Goal: Information Seeking & Learning: Learn about a topic

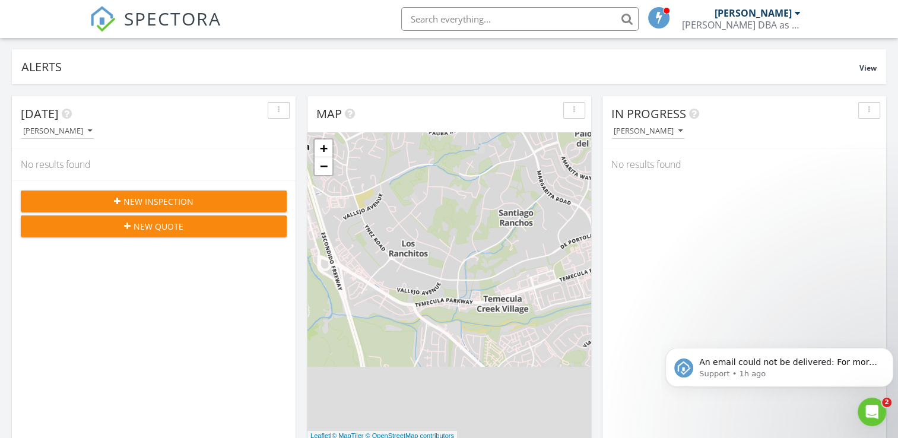
scroll to position [73, 0]
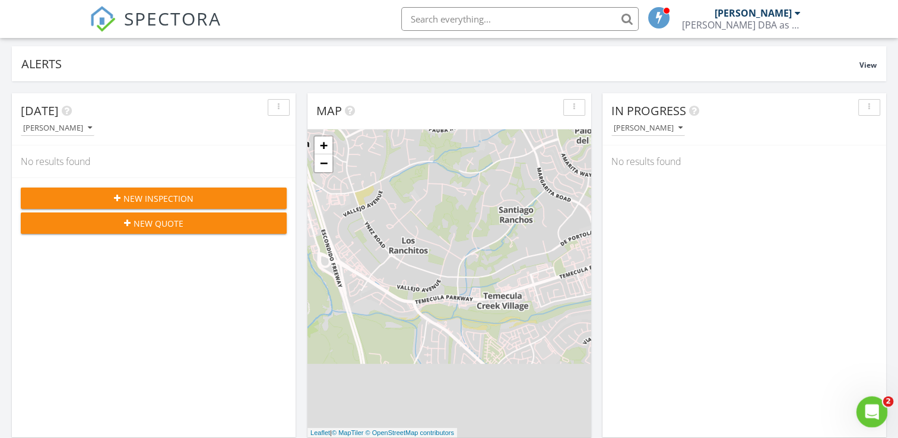
click at [881, 413] on div "Open Intercom Messenger" at bounding box center [869, 409] width 39 height 39
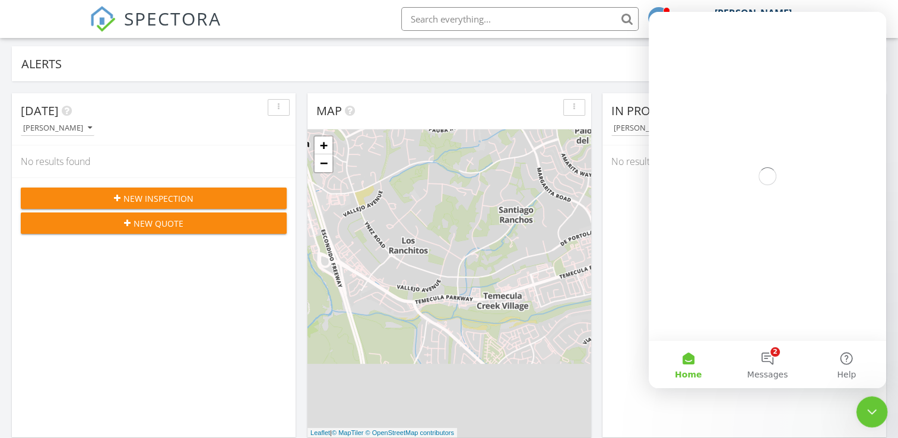
scroll to position [0, 0]
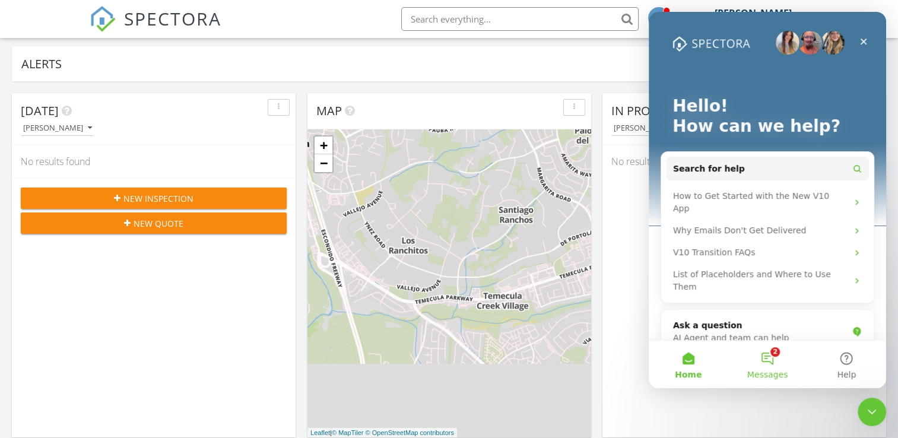
click at [765, 358] on button "2 Messages" at bounding box center [766, 364] width 79 height 47
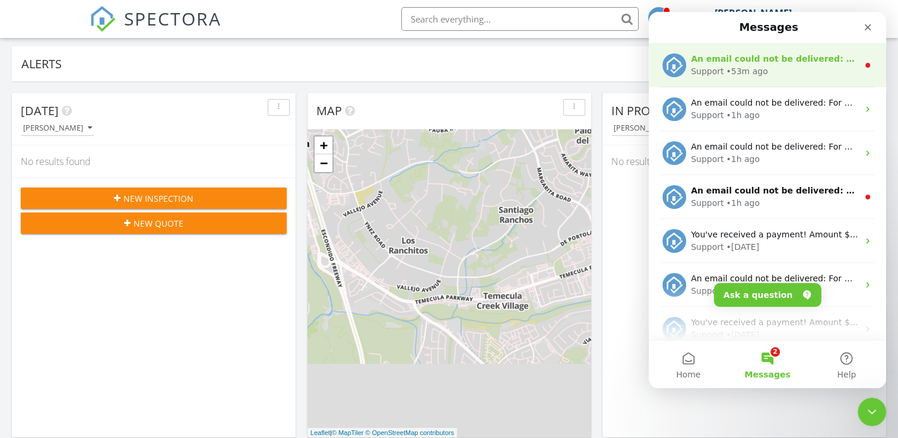
click at [820, 71] on div "Support • 53m ago" at bounding box center [774, 71] width 167 height 12
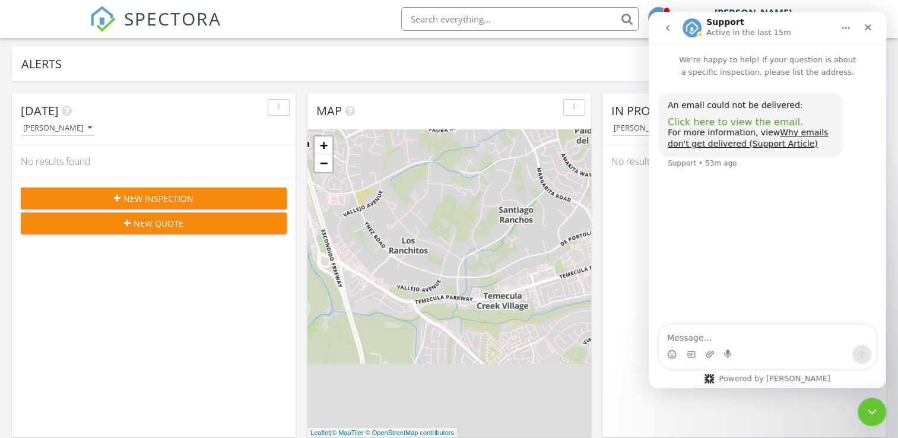
click at [743, 126] on span "Click here to view the email." at bounding box center [735, 121] width 135 height 11
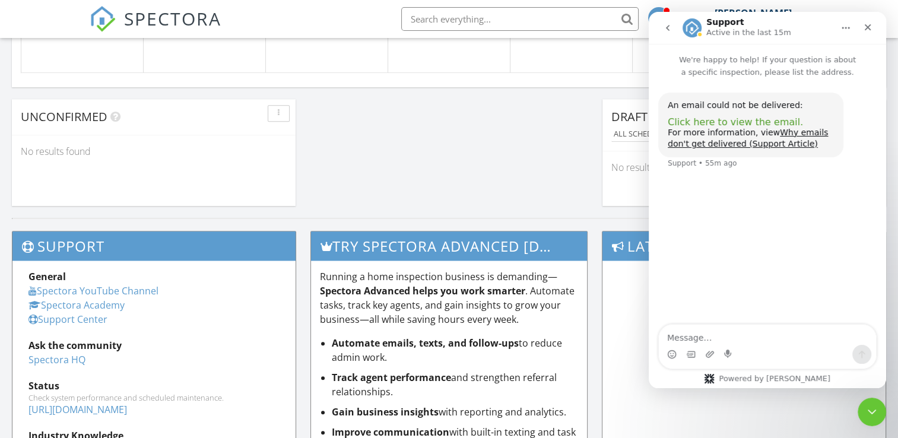
scroll to position [1230, 0]
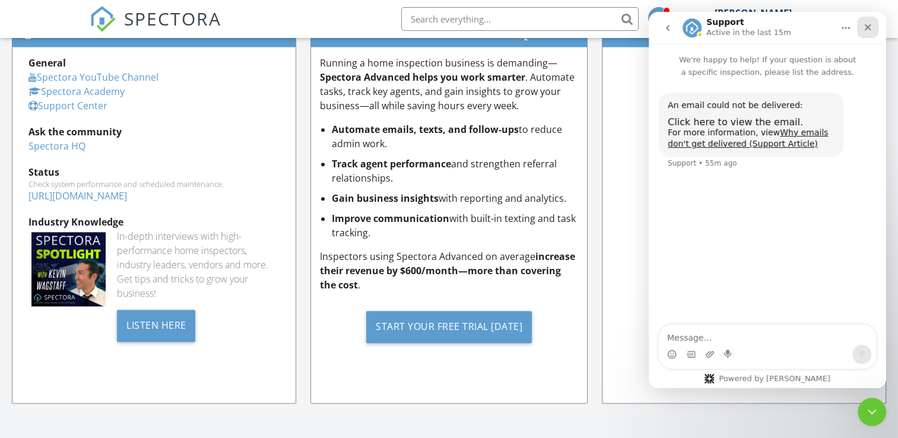
click at [867, 27] on icon "Close" at bounding box center [868, 27] width 7 height 7
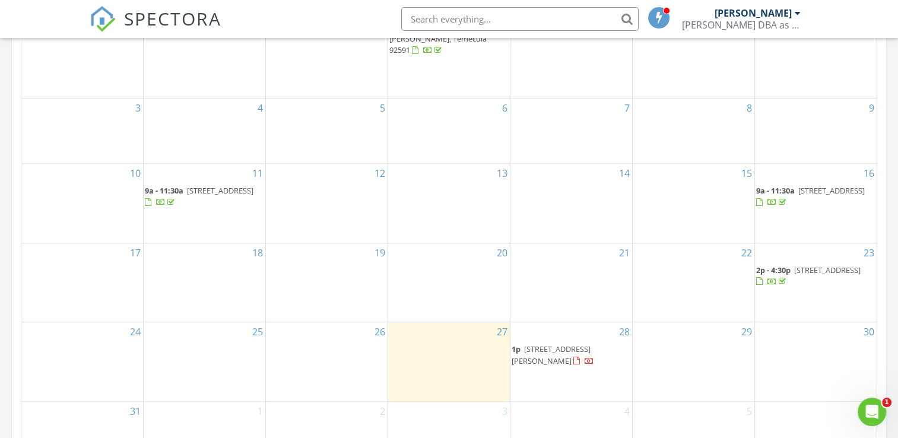
scroll to position [624, 0]
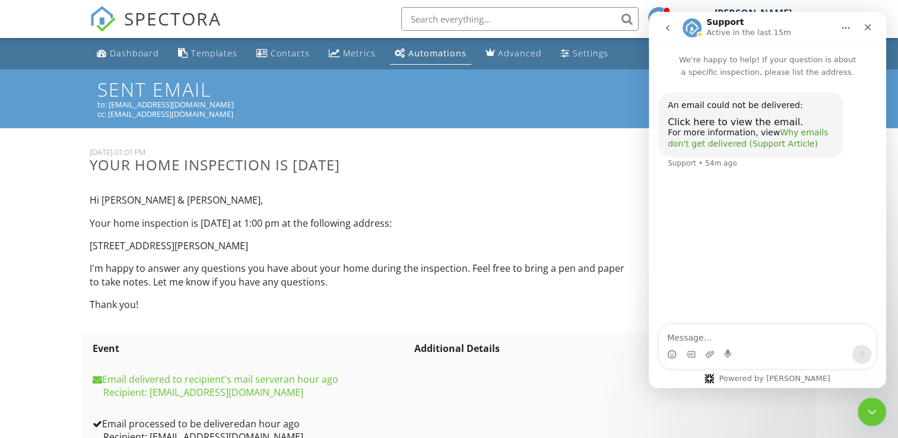
click at [781, 131] on link "Why emails don't get delivered (Support Article)" at bounding box center [748, 138] width 160 height 21
click at [760, 119] on span "Click here to view the email." at bounding box center [735, 121] width 135 height 11
click at [867, 26] on icon "Close" at bounding box center [868, 27] width 7 height 7
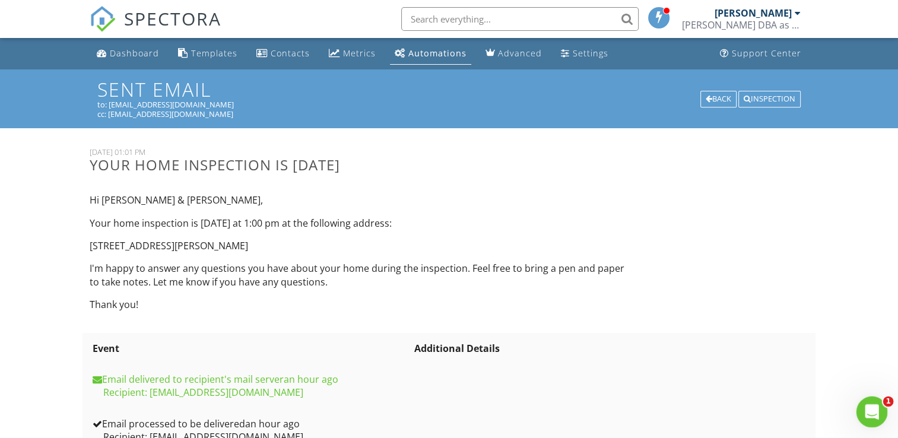
click at [879, 408] on div "Open Intercom Messenger" at bounding box center [869, 409] width 39 height 39
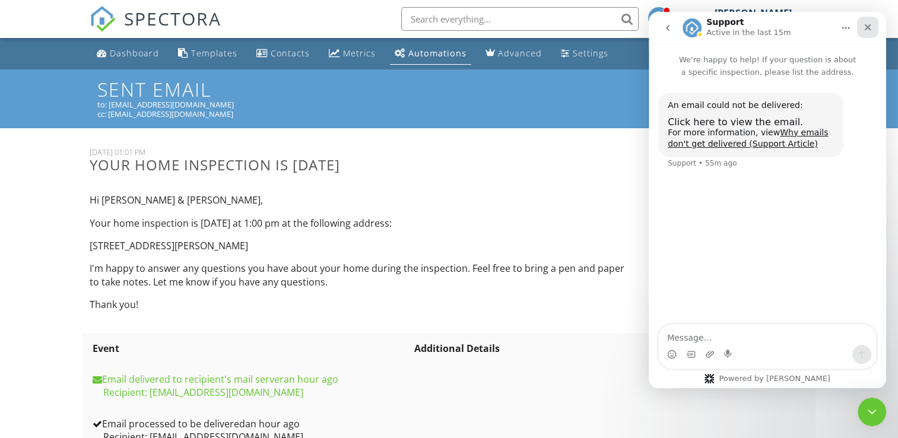
click at [867, 27] on icon "Close" at bounding box center [868, 27] width 7 height 7
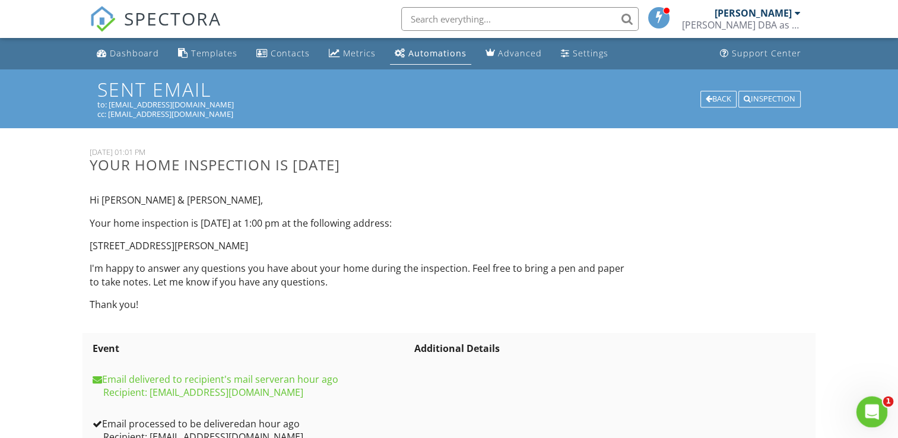
click at [872, 409] on icon "Open Intercom Messenger" at bounding box center [870, 411] width 20 height 20
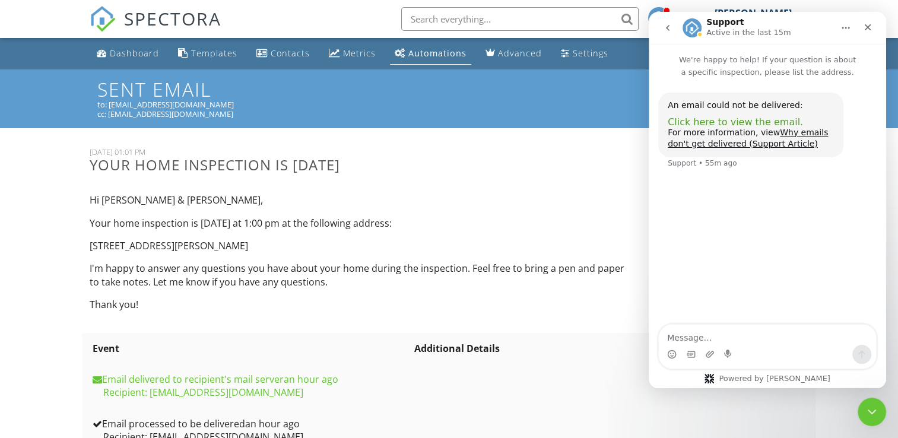
click at [748, 126] on span "Click here to view the email." at bounding box center [735, 121] width 135 height 11
click at [863, 24] on icon "Close" at bounding box center [867, 27] width 9 height 9
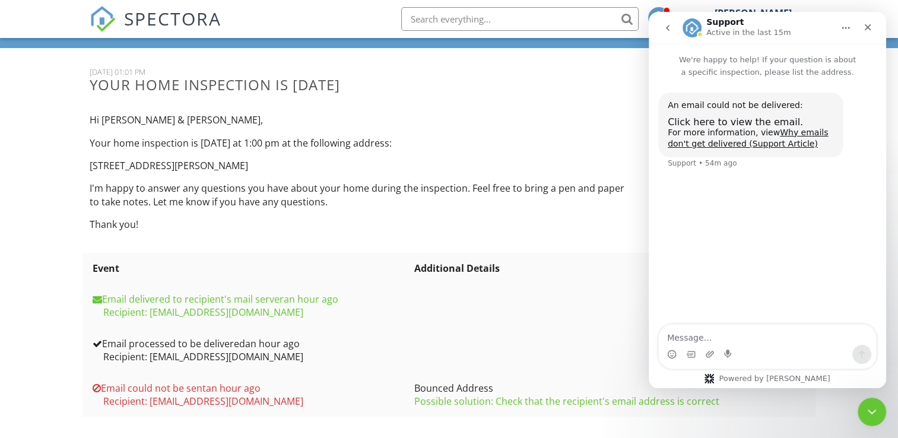
scroll to position [90, 0]
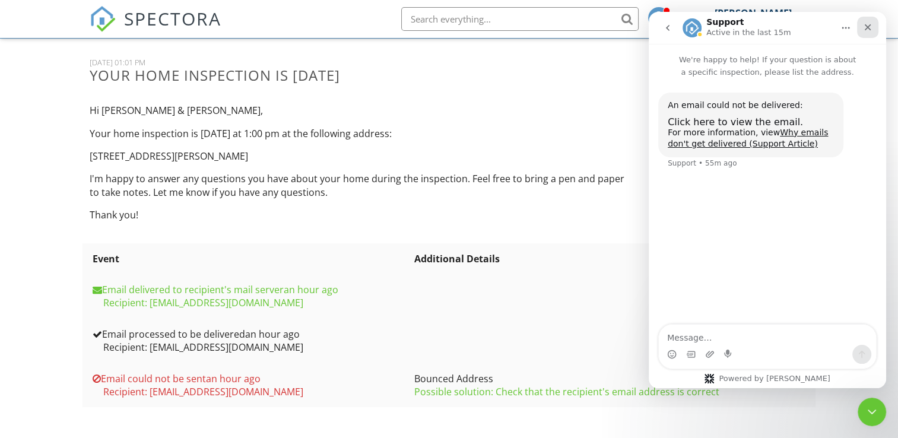
click at [867, 27] on icon "Close" at bounding box center [868, 27] width 7 height 7
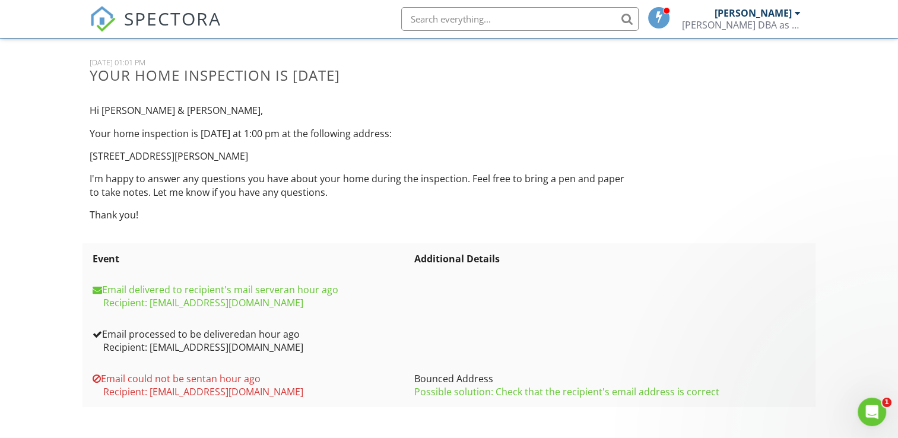
scroll to position [0, 0]
